Goal: Task Accomplishment & Management: Manage account settings

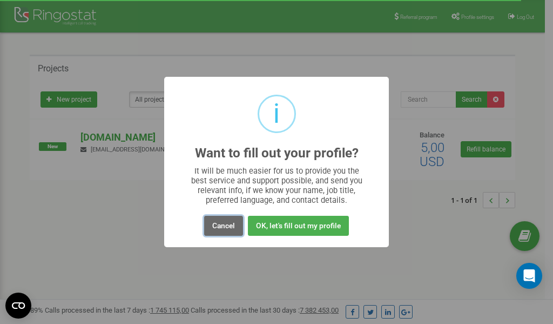
click at [224, 225] on button "Cancel" at bounding box center [223, 226] width 39 height 20
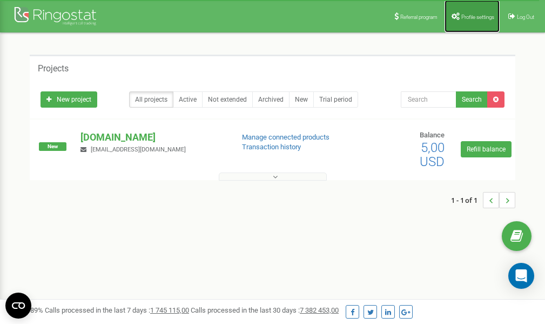
click at [474, 12] on link "Profile settings" at bounding box center [472, 16] width 55 height 32
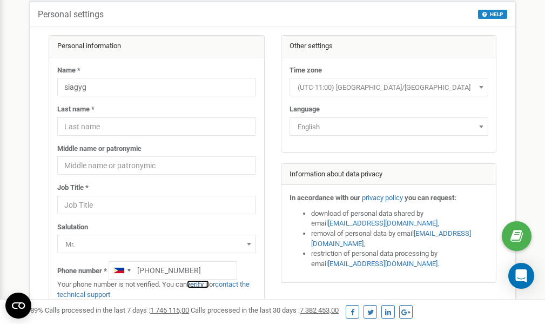
click at [202, 285] on link "verify it" at bounding box center [198, 284] width 22 height 8
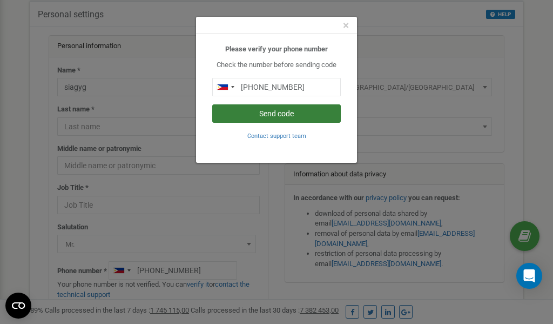
click at [274, 112] on button "Send code" at bounding box center [276, 113] width 129 height 18
